Goal: Information Seeking & Learning: Learn about a topic

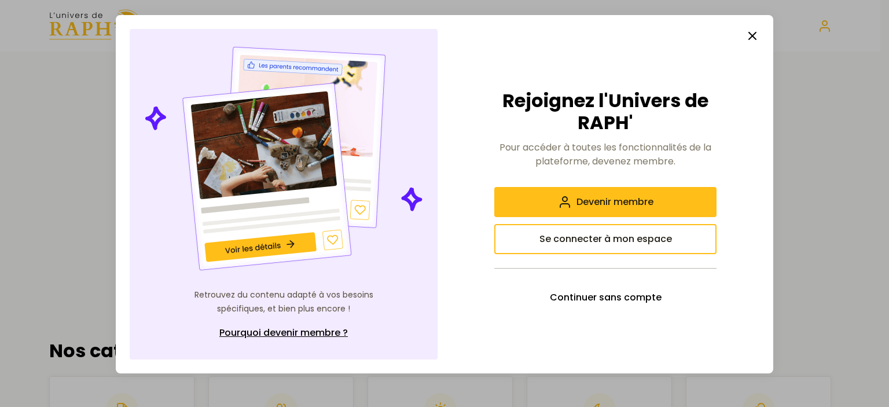
click at [750, 37] on line "button" at bounding box center [752, 35] width 7 height 7
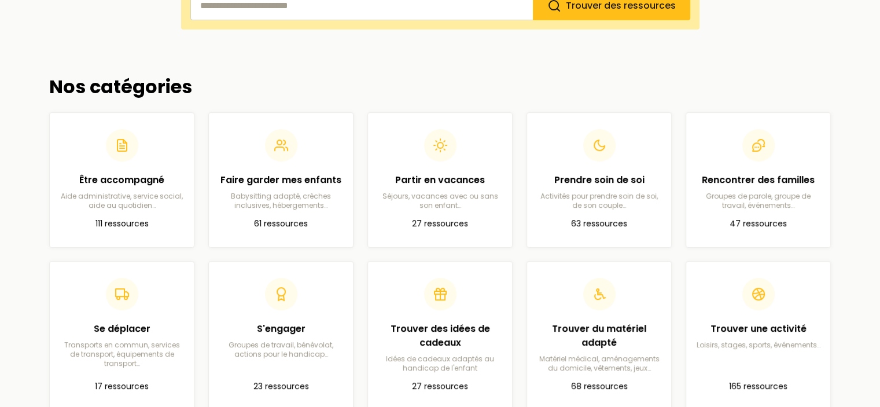
scroll to position [322, 0]
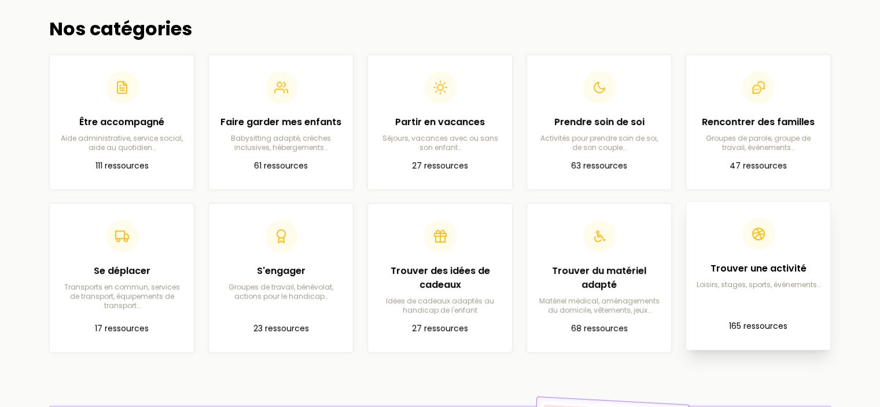
click at [748, 270] on h2 "Trouver une activité" at bounding box center [759, 269] width 126 height 14
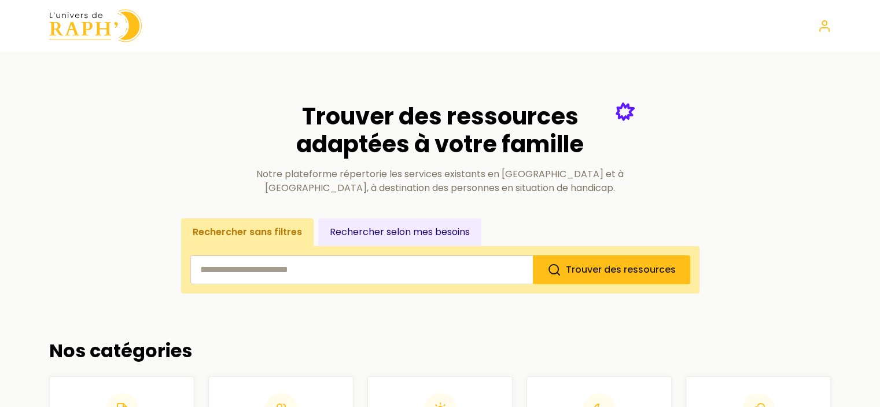
scroll to position [322, 0]
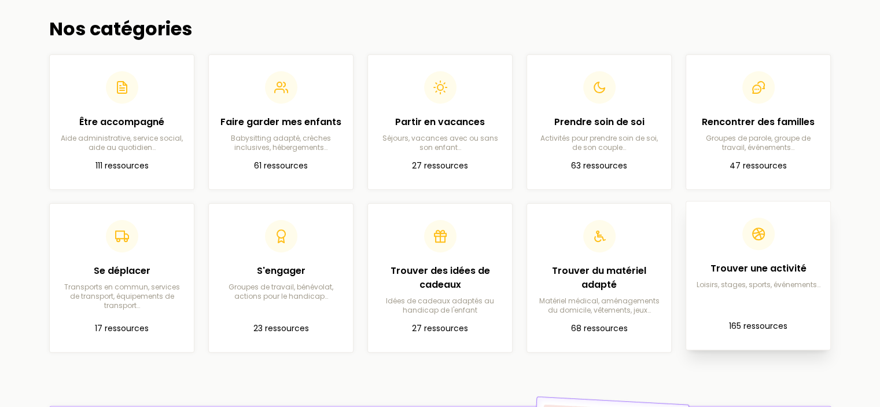
click at [755, 260] on div "Trouver une activité Loisirs, stages, sports, événements…" at bounding box center [759, 254] width 126 height 72
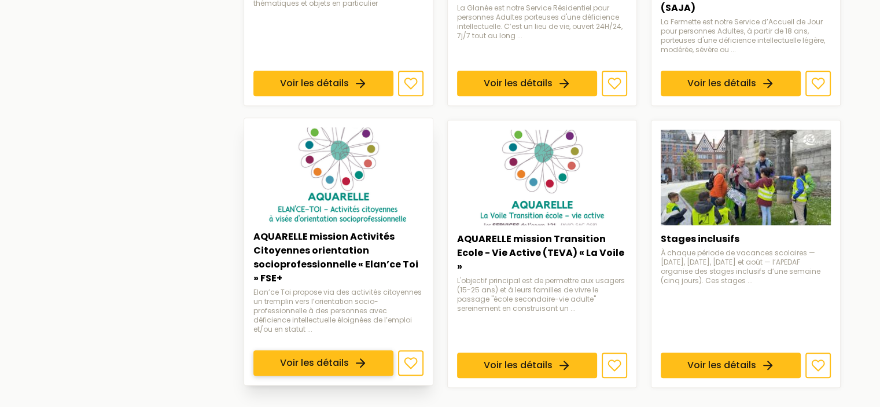
scroll to position [810, 0]
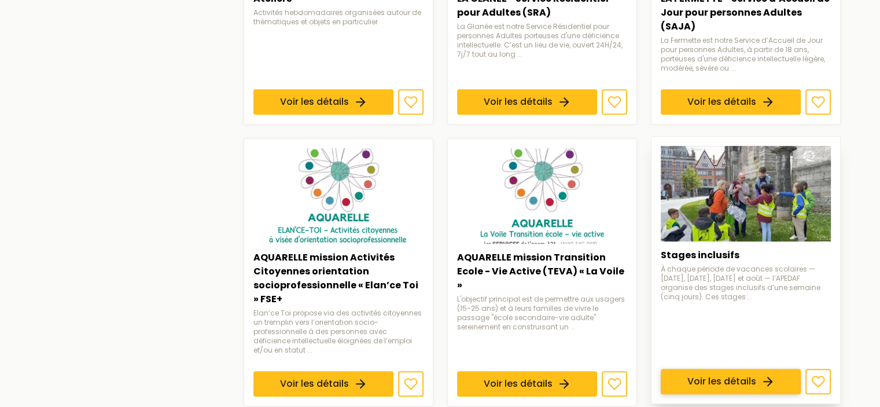
click at [740, 369] on link "Voir les détails" at bounding box center [731, 381] width 140 height 25
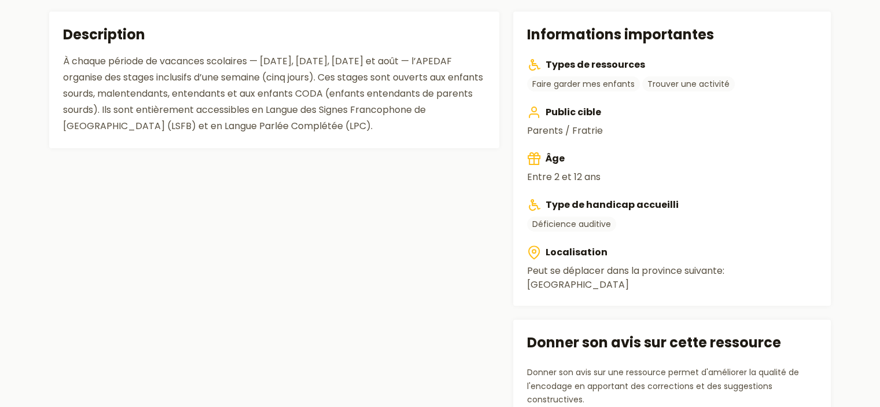
scroll to position [463, 0]
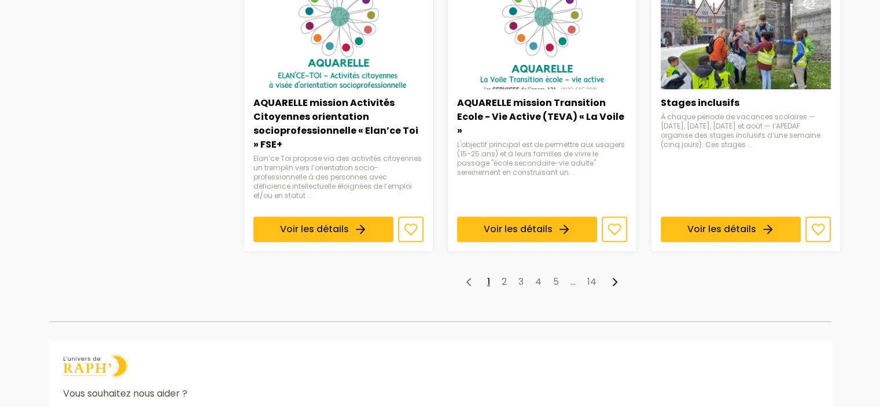
scroll to position [984, 0]
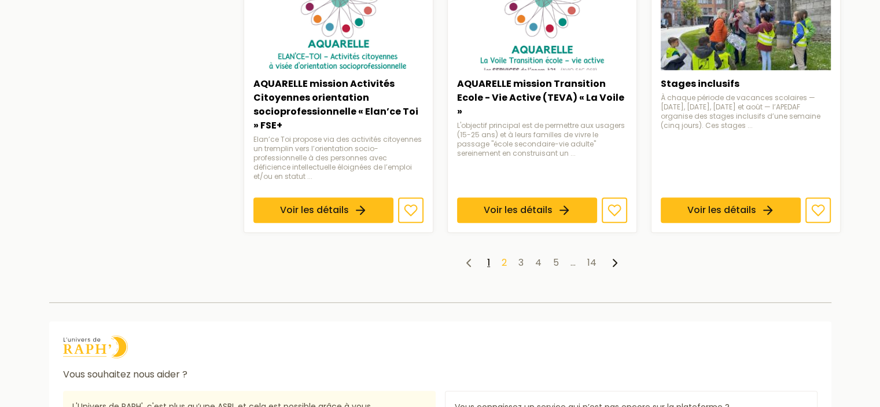
click at [502, 256] on link "2" at bounding box center [504, 262] width 5 height 13
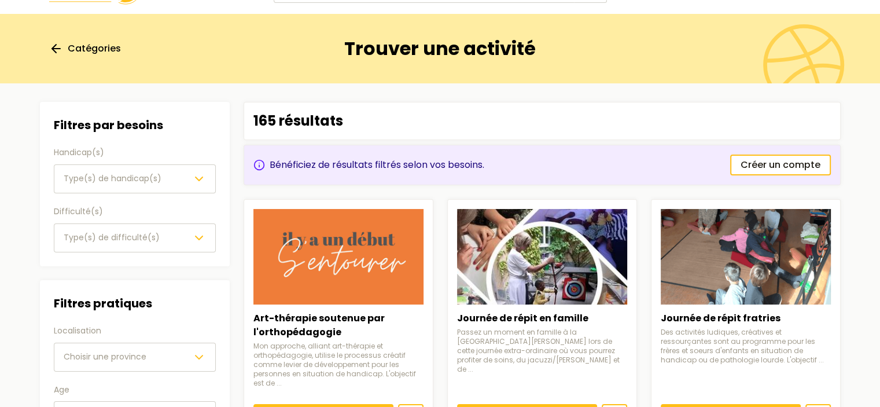
scroll to position [58, 0]
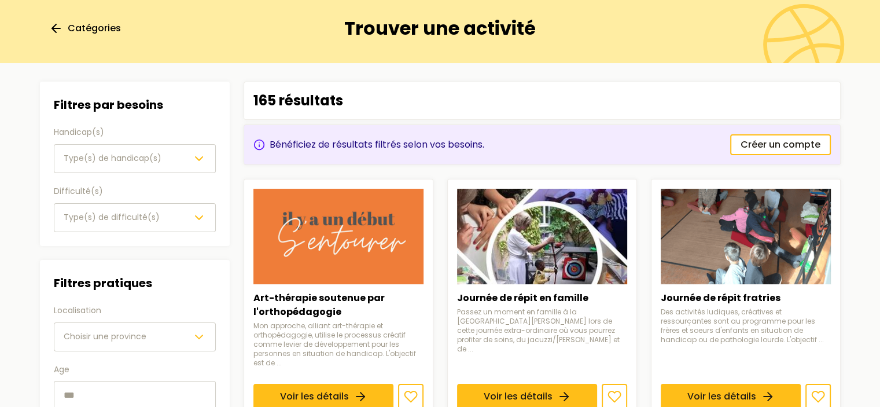
click at [79, 155] on span "Type(s) de handicap(s)" at bounding box center [113, 158] width 98 height 12
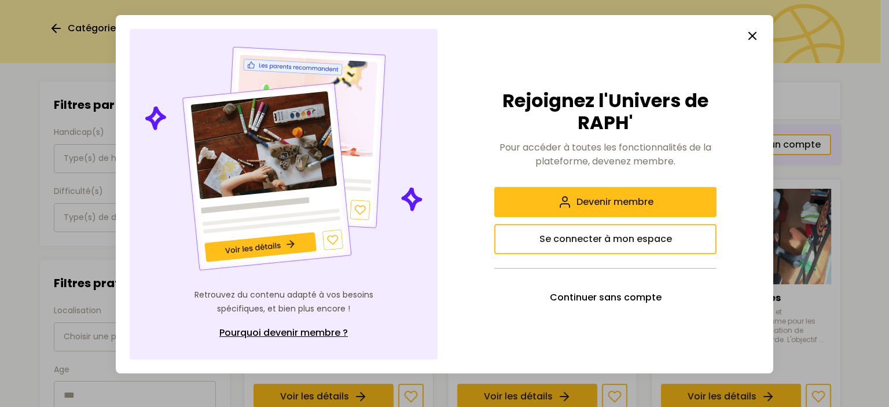
click at [752, 33] on icon "button" at bounding box center [752, 36] width 14 height 14
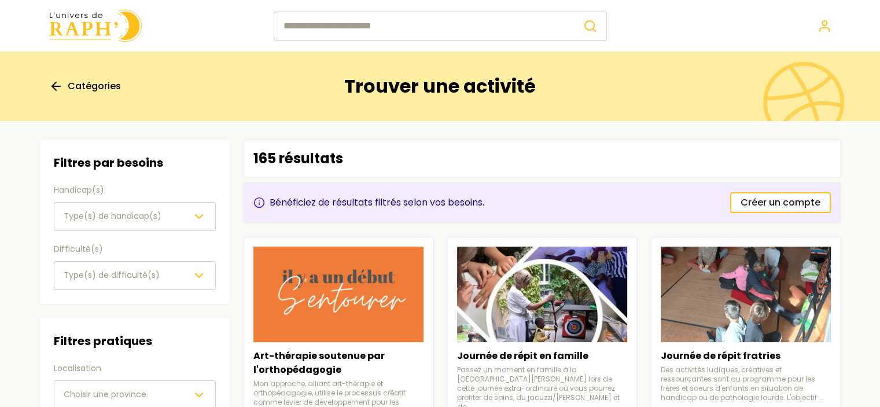
scroll to position [116, 0]
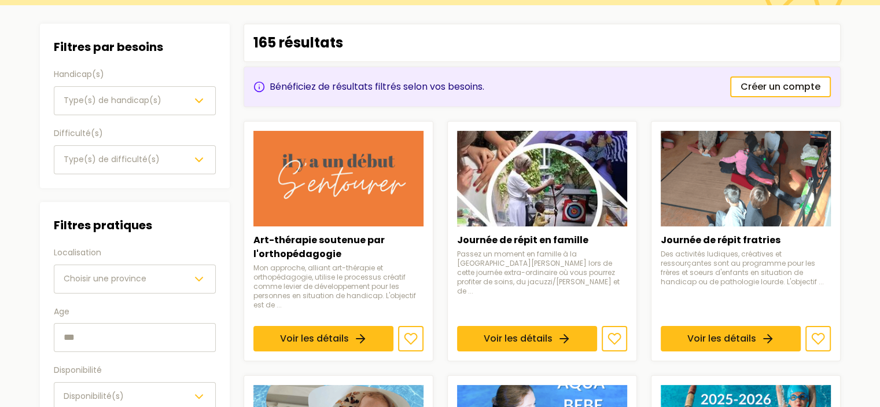
click at [148, 283] on div "Choisir une province" at bounding box center [135, 279] width 142 height 14
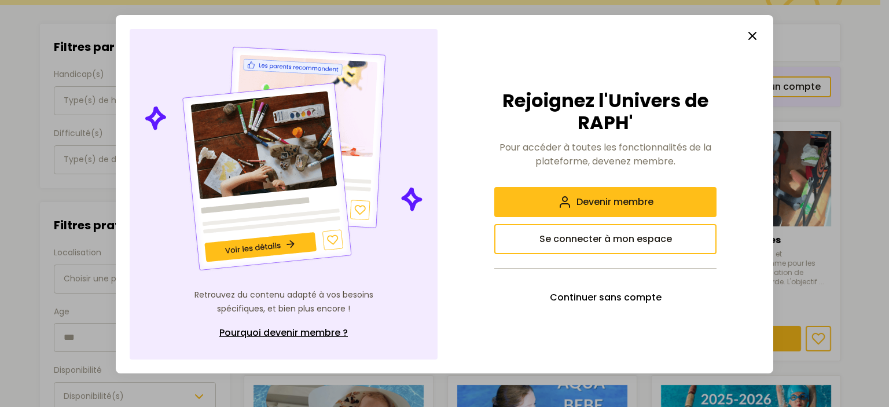
click at [753, 40] on icon "button" at bounding box center [752, 36] width 14 height 14
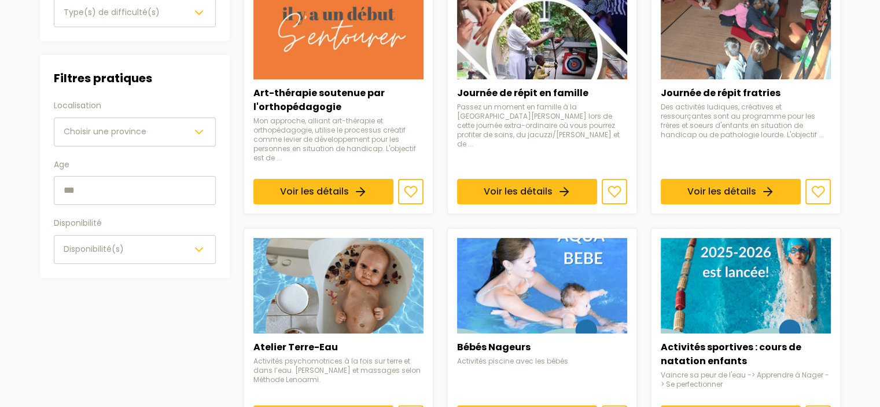
scroll to position [58, 0]
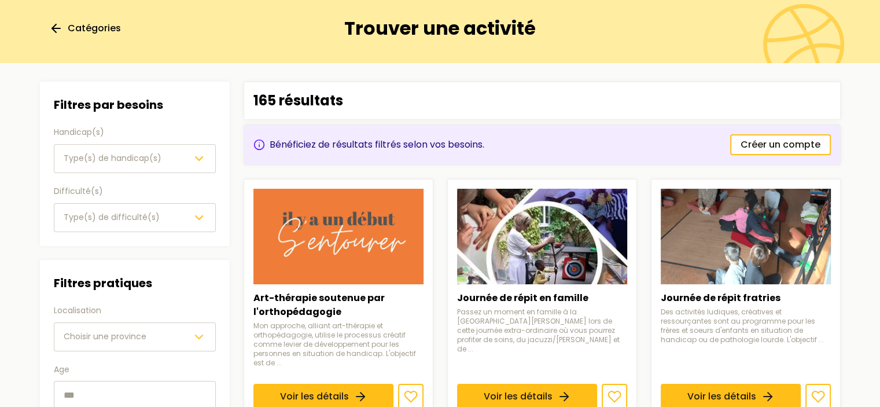
click at [58, 28] on line at bounding box center [56, 28] width 8 height 0
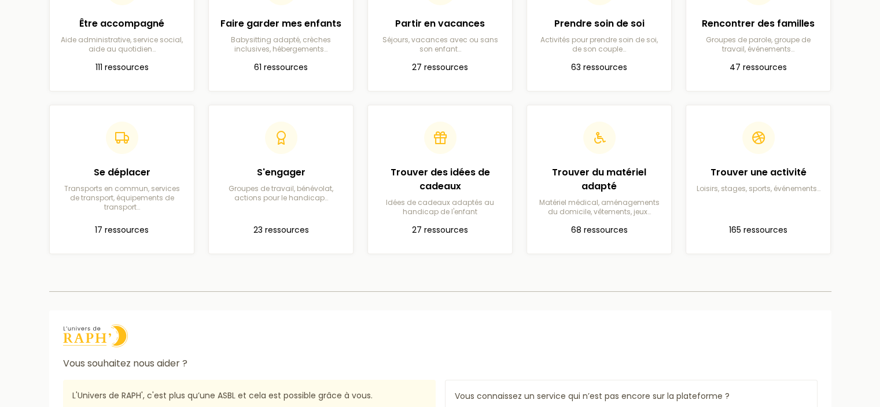
scroll to position [174, 0]
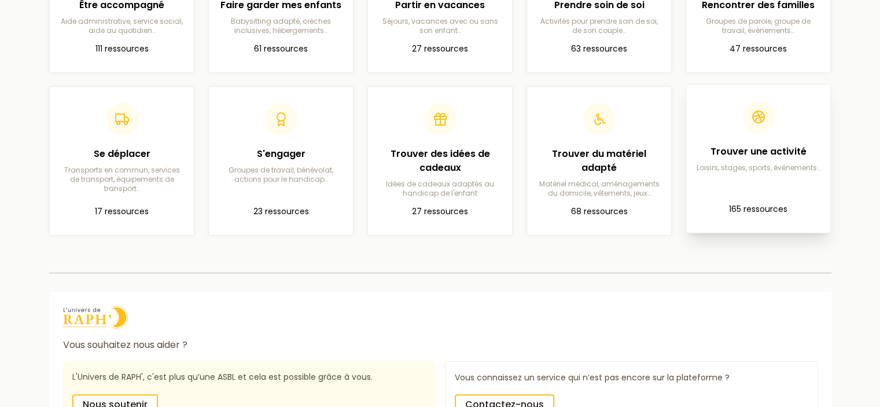
click at [769, 157] on h2 "Trouver une activité" at bounding box center [759, 152] width 126 height 14
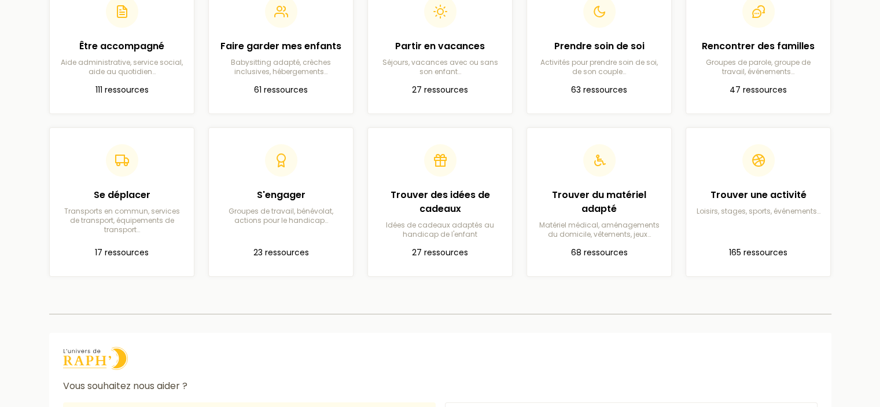
scroll to position [58, 0]
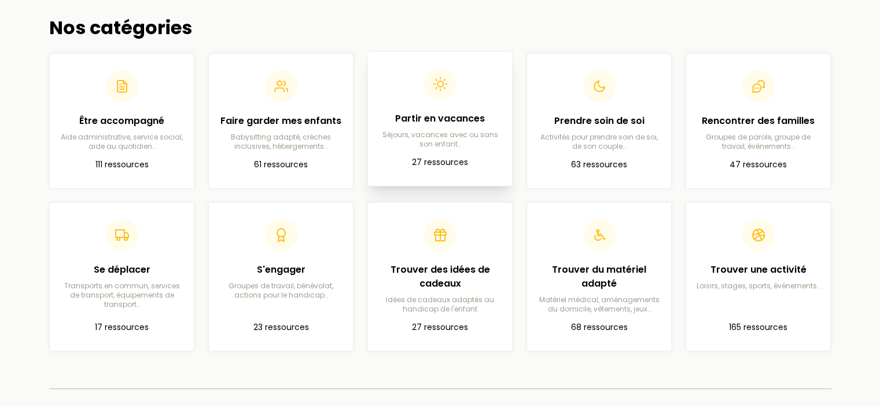
click at [472, 137] on p "Séjours, vacances avec ou sans son enfant…" at bounding box center [440, 139] width 126 height 19
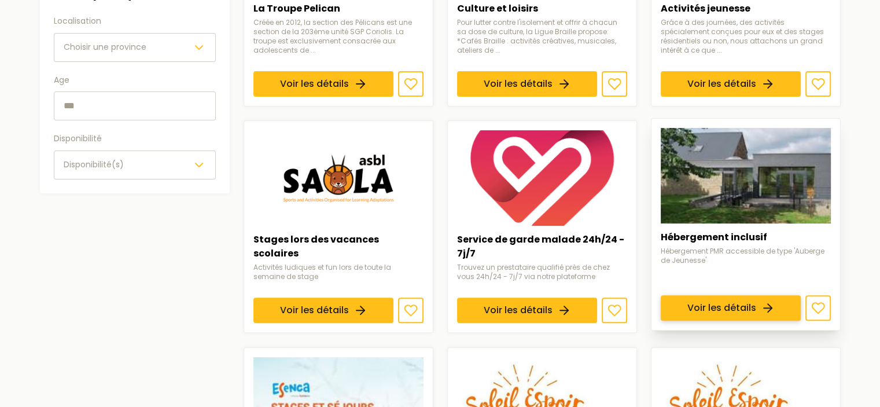
scroll to position [463, 0]
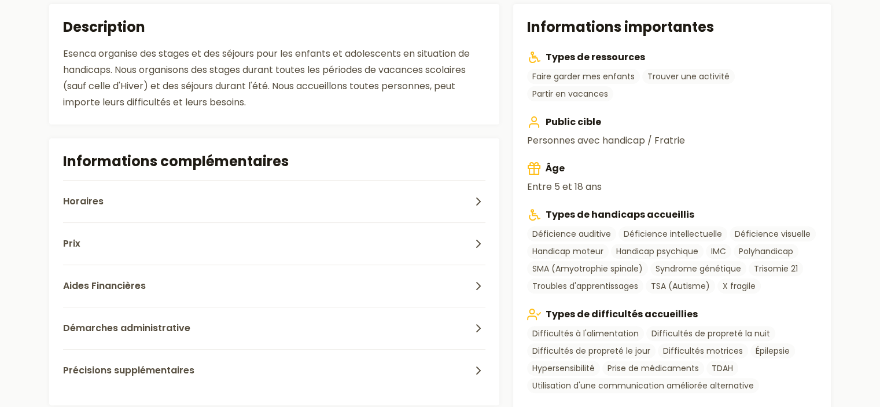
scroll to position [463, 0]
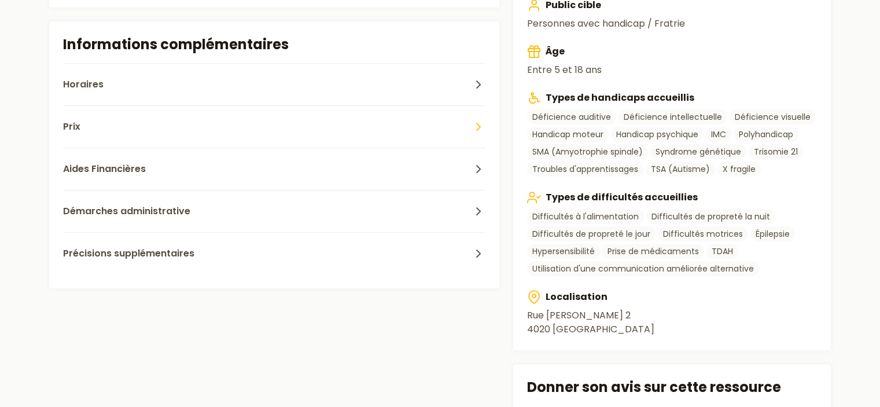
click at [73, 125] on span "Prix" at bounding box center [71, 127] width 17 height 14
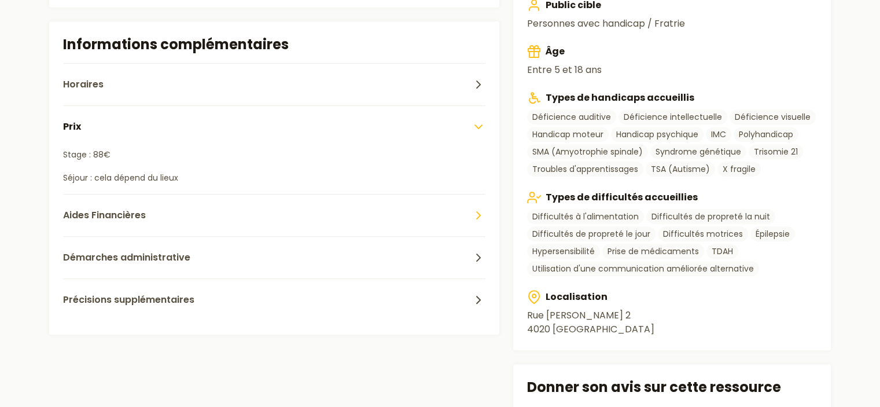
click at [121, 216] on span "Aides Financières" at bounding box center [104, 215] width 83 height 14
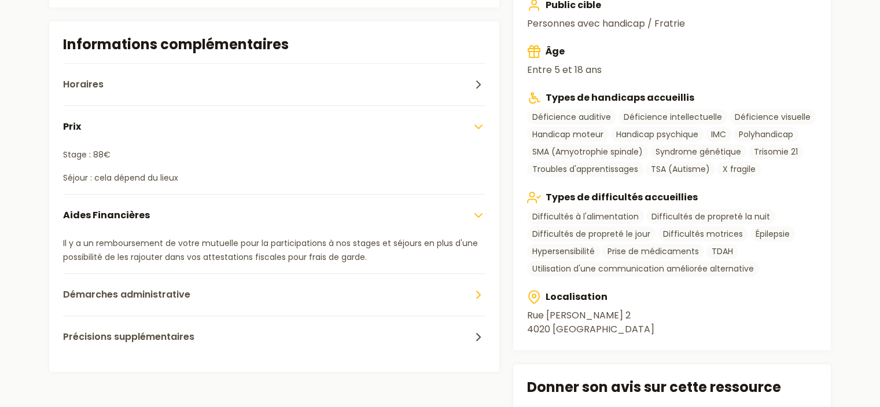
click at [111, 291] on span "Démarches administrative" at bounding box center [126, 295] width 127 height 14
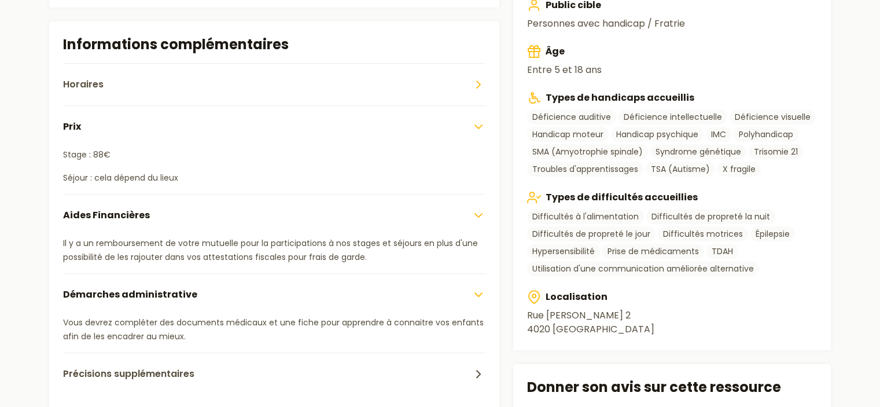
click at [72, 89] on span "Horaires" at bounding box center [83, 85] width 41 height 14
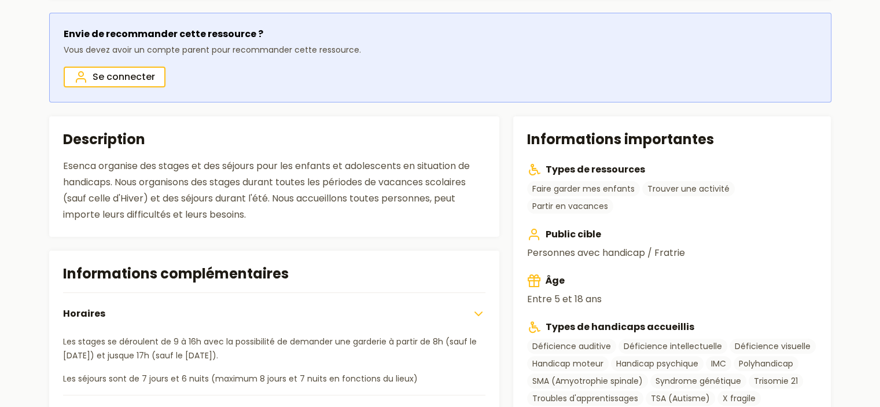
scroll to position [116, 0]
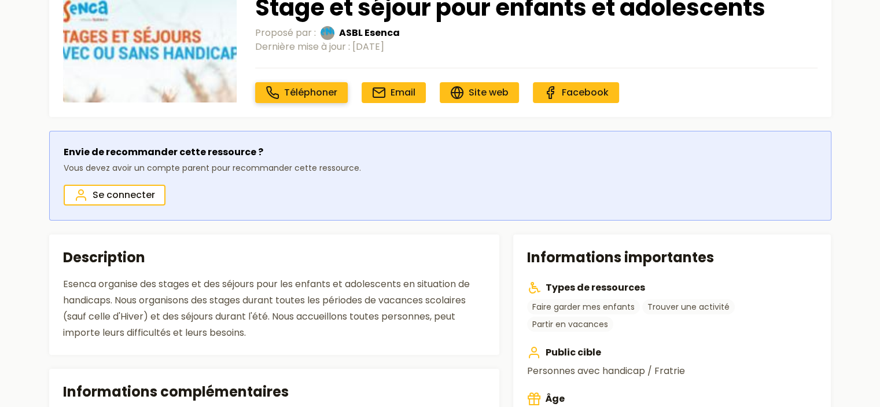
click at [291, 91] on span "Téléphoner" at bounding box center [310, 92] width 53 height 13
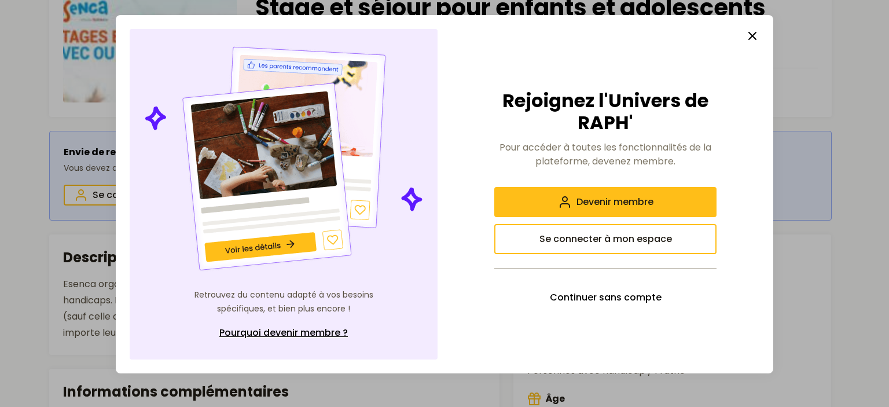
click at [751, 39] on icon "button" at bounding box center [752, 36] width 14 height 14
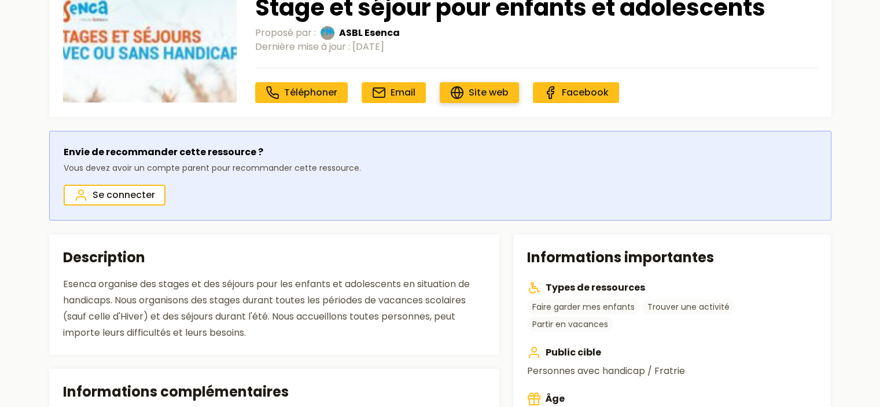
click at [463, 91] on link "Site web" at bounding box center [479, 92] width 79 height 21
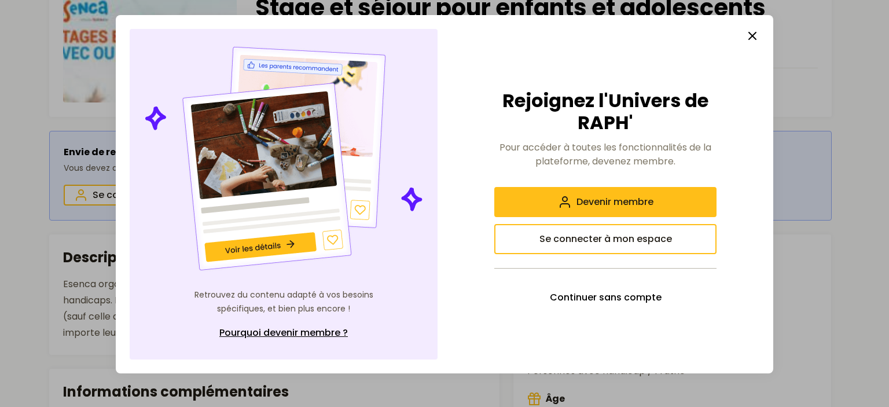
click at [751, 38] on line "button" at bounding box center [752, 35] width 7 height 7
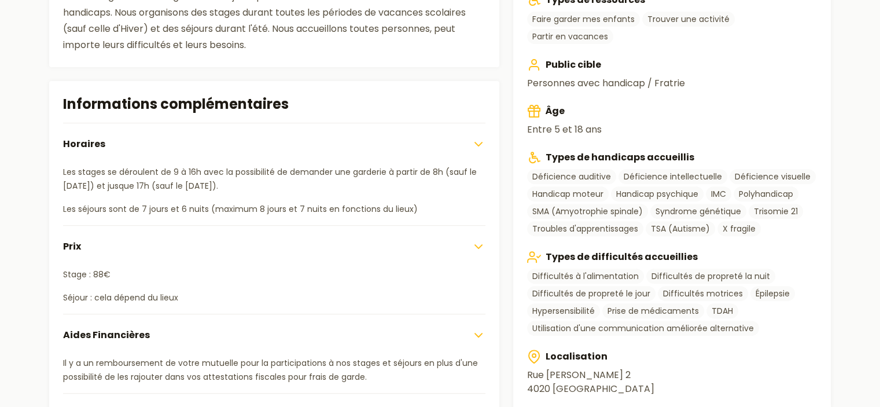
scroll to position [405, 0]
